Goal: Task Accomplishment & Management: Manage account settings

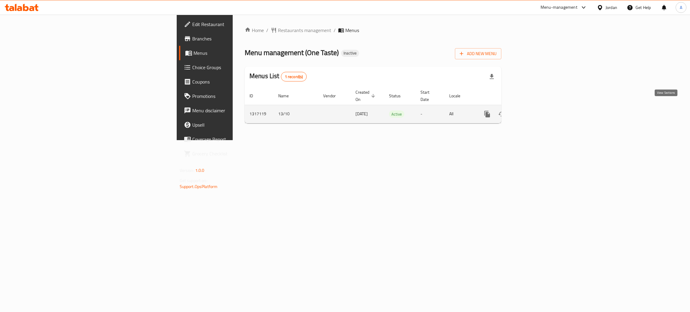
click at [534, 111] on icon "enhanced table" at bounding box center [530, 114] width 7 height 7
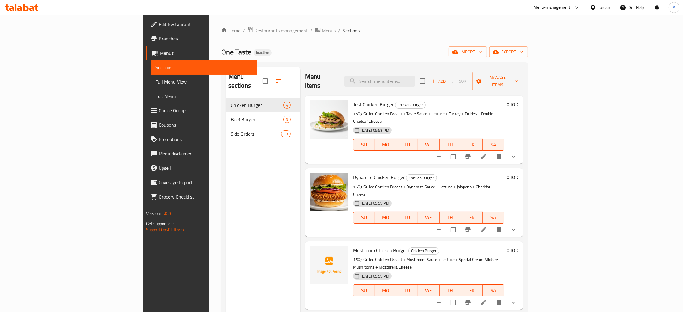
drag, startPoint x: 162, startPoint y: 179, endPoint x: 173, endPoint y: 164, distance: 18.5
click at [226, 179] on div "Menu sections Chicken Burger 4 Beef Burger 3 Side Orders 13" at bounding box center [263, 223] width 74 height 312
click at [524, 52] on icon "button" at bounding box center [521, 52] width 6 height 6
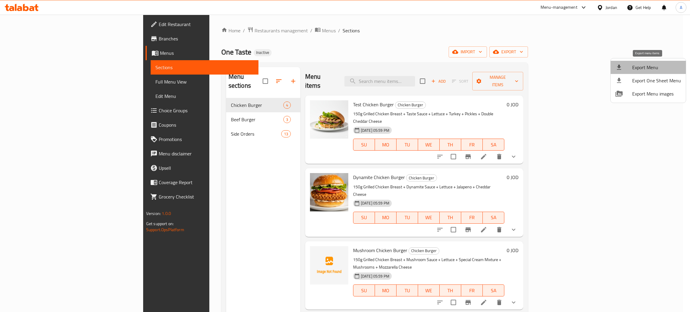
click at [650, 66] on span "Export Menu" at bounding box center [656, 67] width 49 height 7
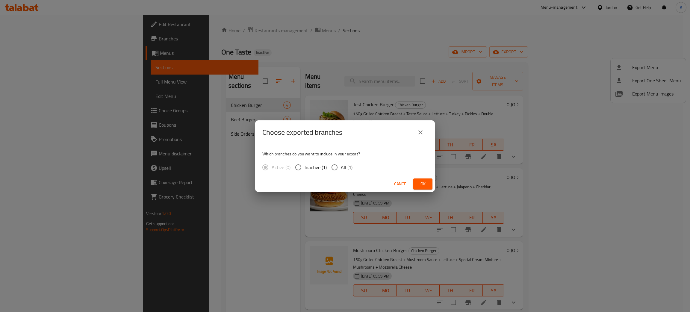
click at [429, 184] on button "Ok" at bounding box center [422, 184] width 19 height 11
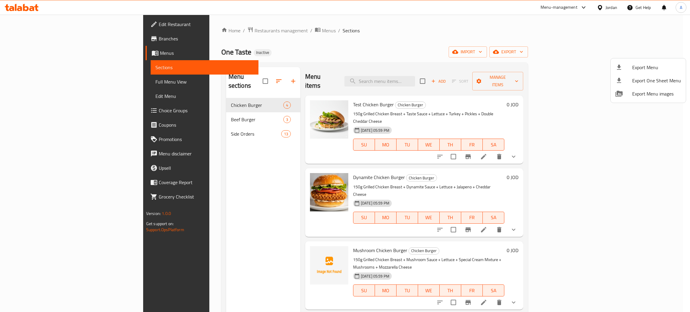
click at [230, 193] on div at bounding box center [345, 156] width 690 height 312
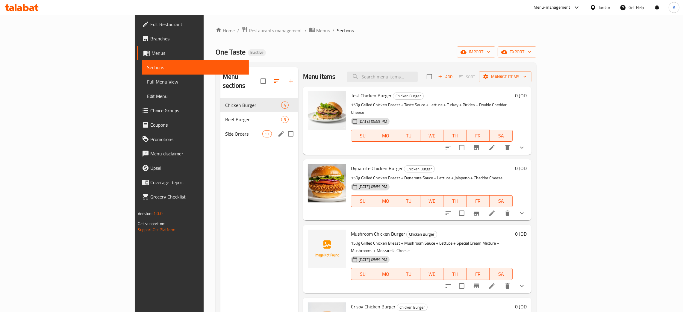
click at [225, 130] on span "Side Orders" at bounding box center [243, 133] width 37 height 7
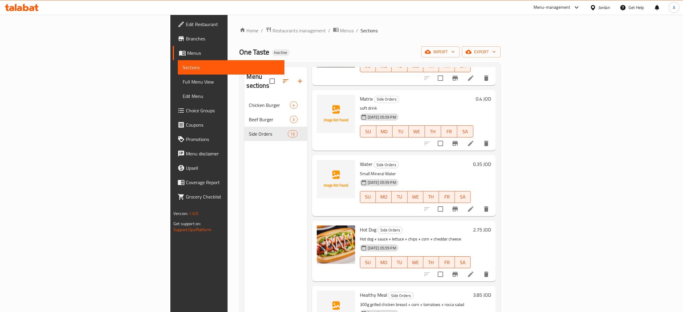
scroll to position [499, 0]
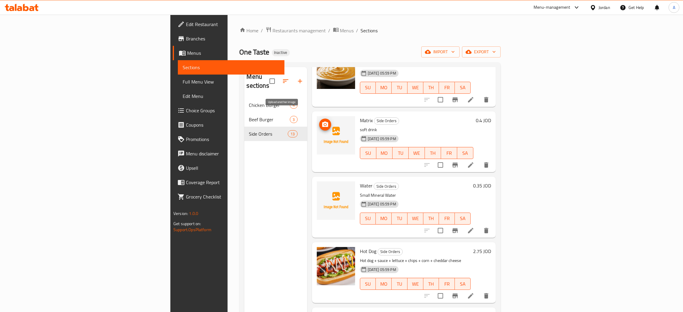
click at [319, 119] on button "upload picture" at bounding box center [325, 125] width 12 height 12
click at [324, 189] on circle "upload picture" at bounding box center [325, 190] width 2 height 2
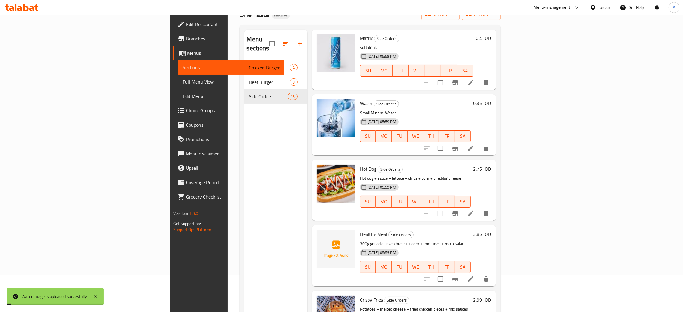
scroll to position [0, 0]
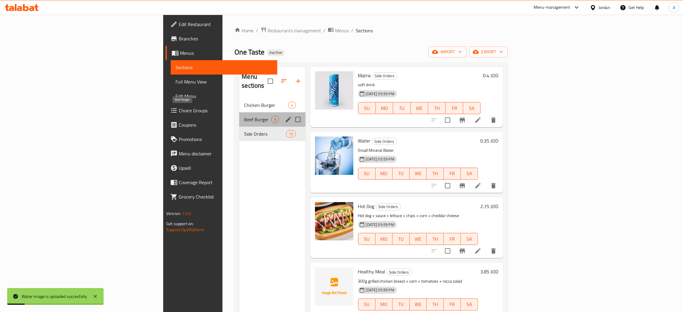
click at [244, 116] on span "Beef Burger" at bounding box center [257, 119] width 27 height 7
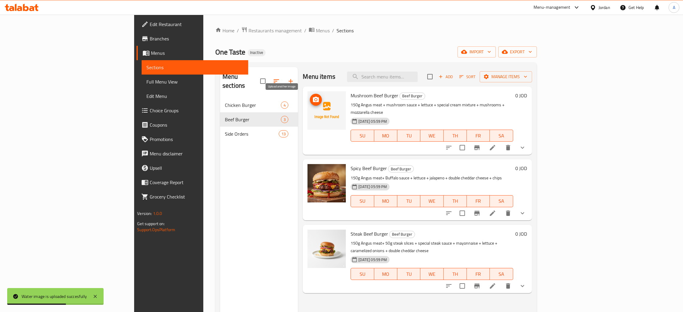
click at [313, 98] on icon "upload picture" at bounding box center [316, 99] width 6 height 5
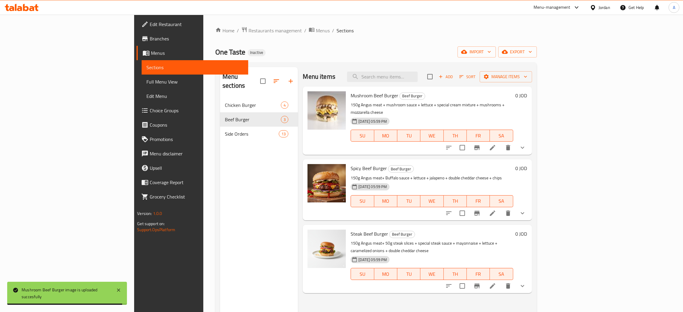
click at [605, 5] on div "Jordan" at bounding box center [605, 7] width 12 height 7
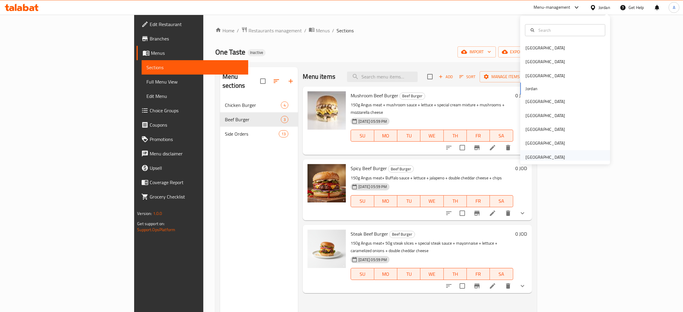
click at [542, 159] on div "[GEOGRAPHIC_DATA]" at bounding box center [546, 157] width 40 height 7
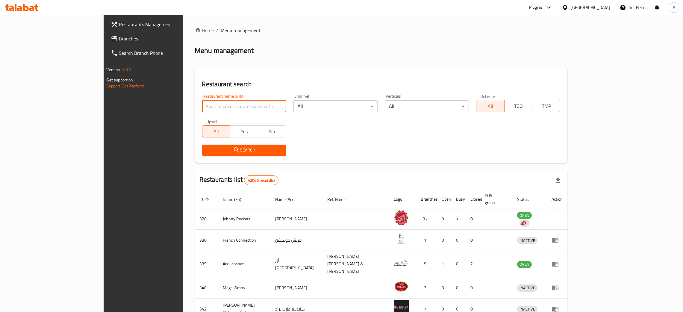
click at [206, 104] on input "search" at bounding box center [244, 106] width 84 height 12
paste input "La Framboise De Chocolat"
type input "La Framboise De Chocolat"
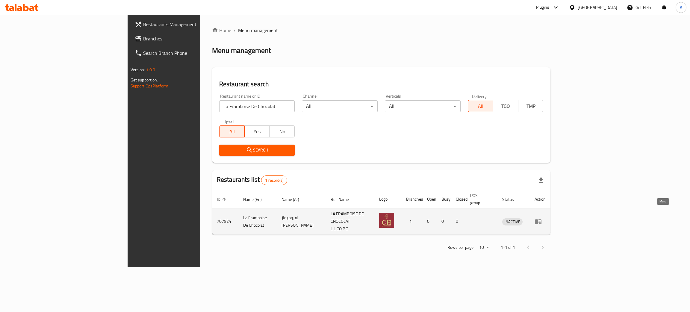
click at [542, 219] on icon "enhanced table" at bounding box center [538, 221] width 7 height 5
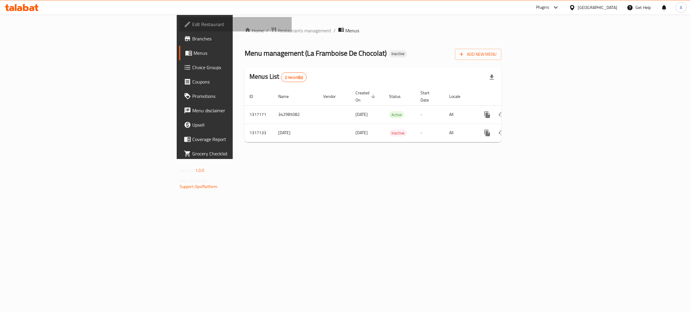
click at [192, 22] on span "Edit Restaurant" at bounding box center [239, 24] width 95 height 7
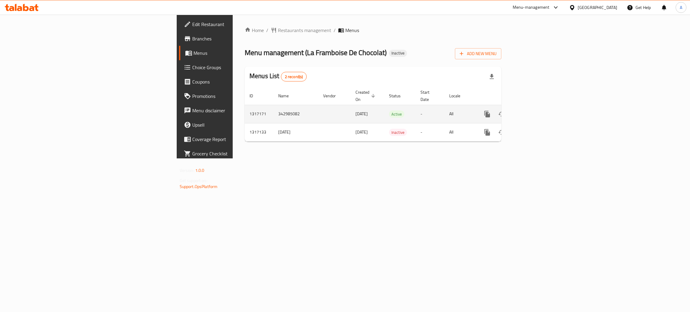
click at [534, 111] on icon "enhanced table" at bounding box center [530, 114] width 7 height 7
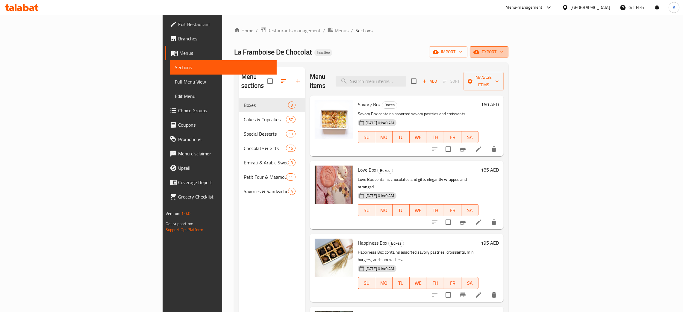
click at [505, 50] on icon "button" at bounding box center [502, 52] width 6 height 6
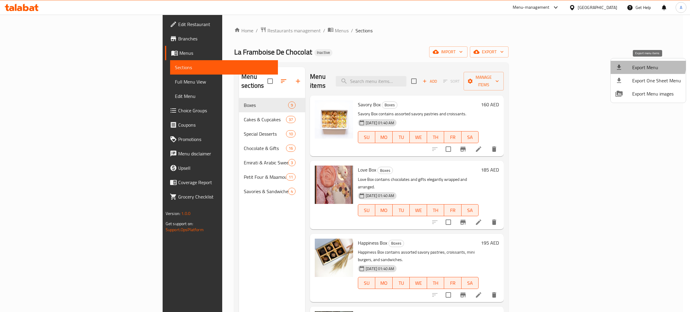
click at [644, 65] on span "Export Menu" at bounding box center [656, 67] width 49 height 7
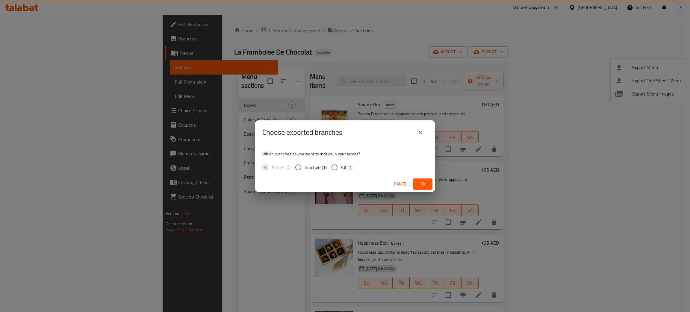
click at [422, 184] on span "Ok" at bounding box center [423, 183] width 10 height 7
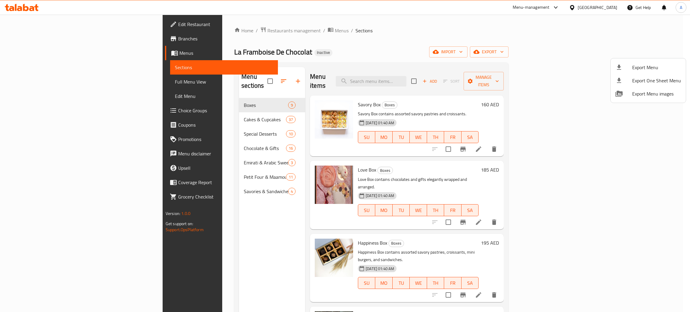
click at [45, 22] on div at bounding box center [345, 156] width 690 height 312
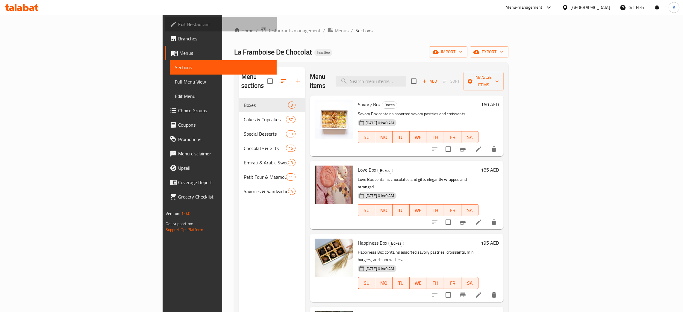
click at [178, 22] on span "Edit Restaurant" at bounding box center [225, 24] width 94 height 7
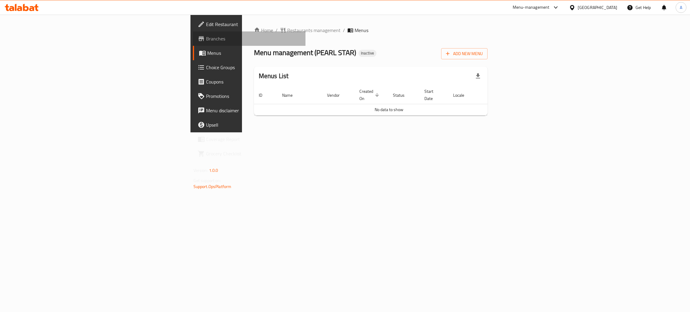
click at [206, 39] on span "Branches" at bounding box center [253, 38] width 95 height 7
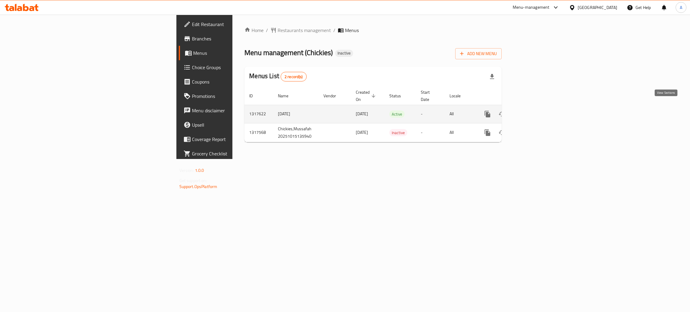
click at [533, 111] on icon "enhanced table" at bounding box center [530, 113] width 5 height 5
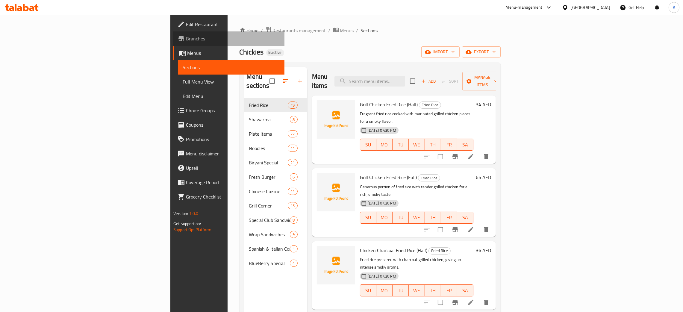
click at [186, 38] on span "Branches" at bounding box center [233, 38] width 94 height 7
